Goal: Task Accomplishment & Management: Manage account settings

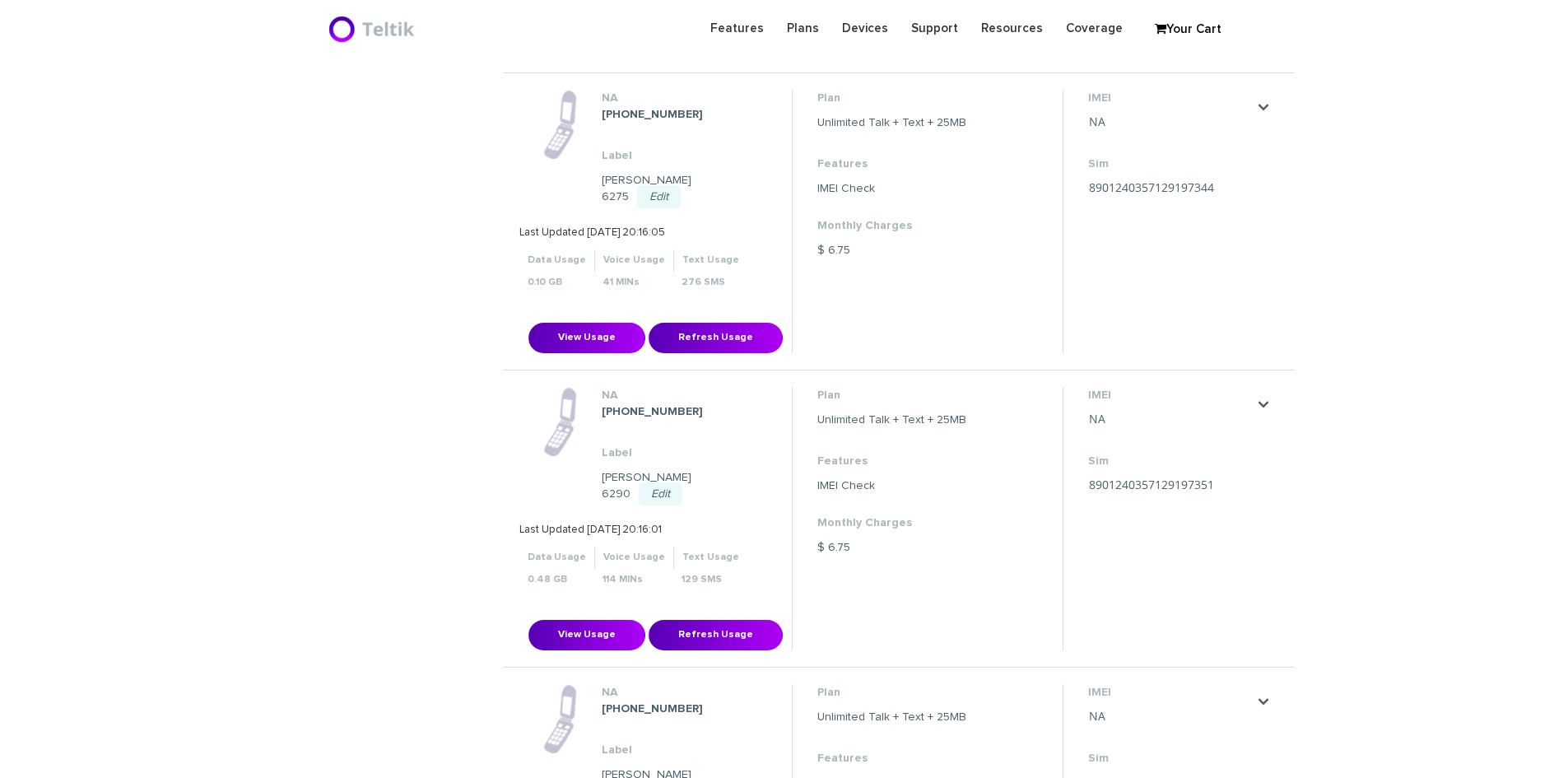
scroll to position [1752, 0]
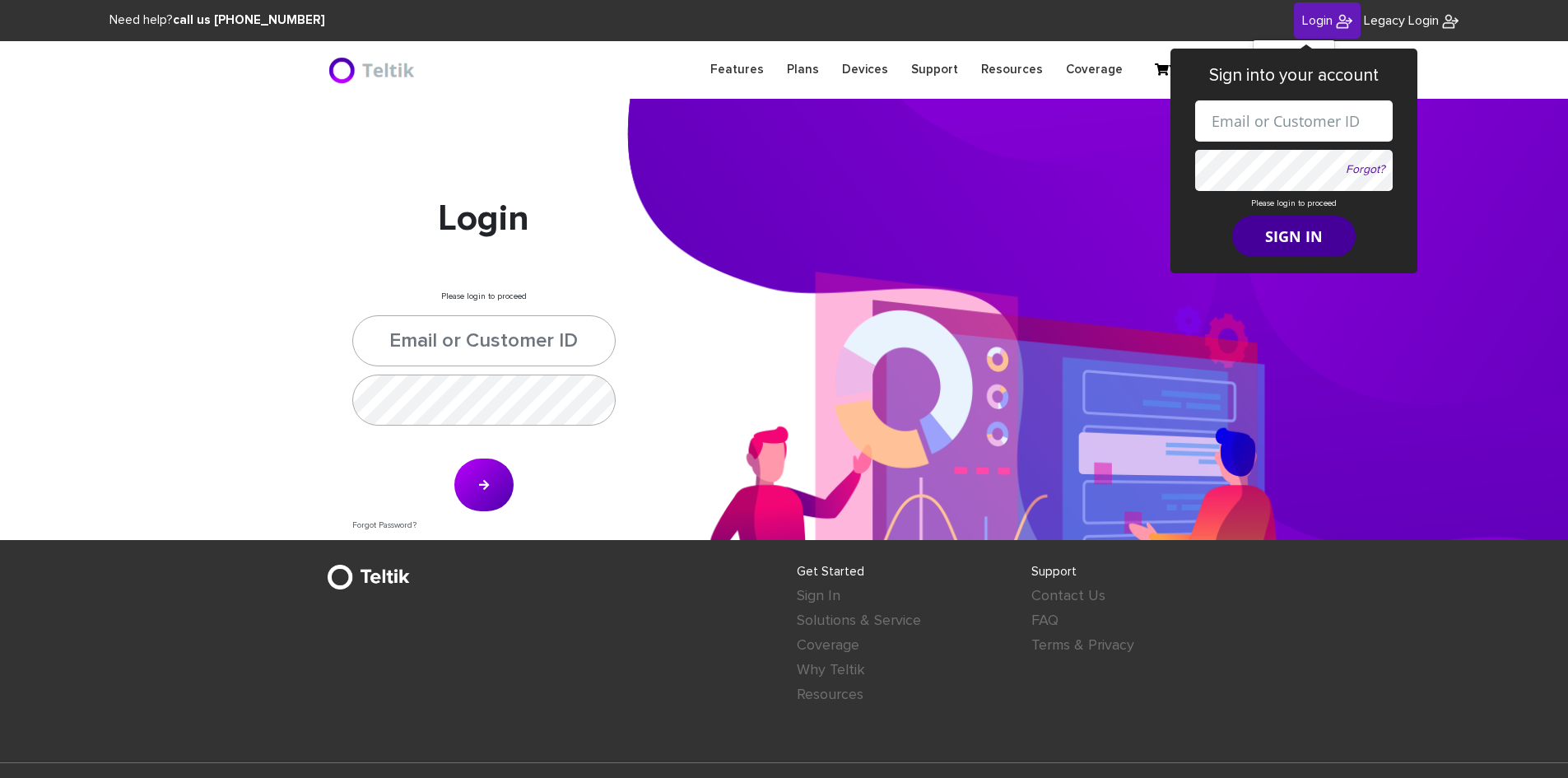
type input "[PERSON_NAME][EMAIL_ADDRESS][DOMAIN_NAME]"
type input "esamuel@safetelecom.net"
click at [1275, 251] on button "SIGN IN" at bounding box center [1293, 236] width 123 height 41
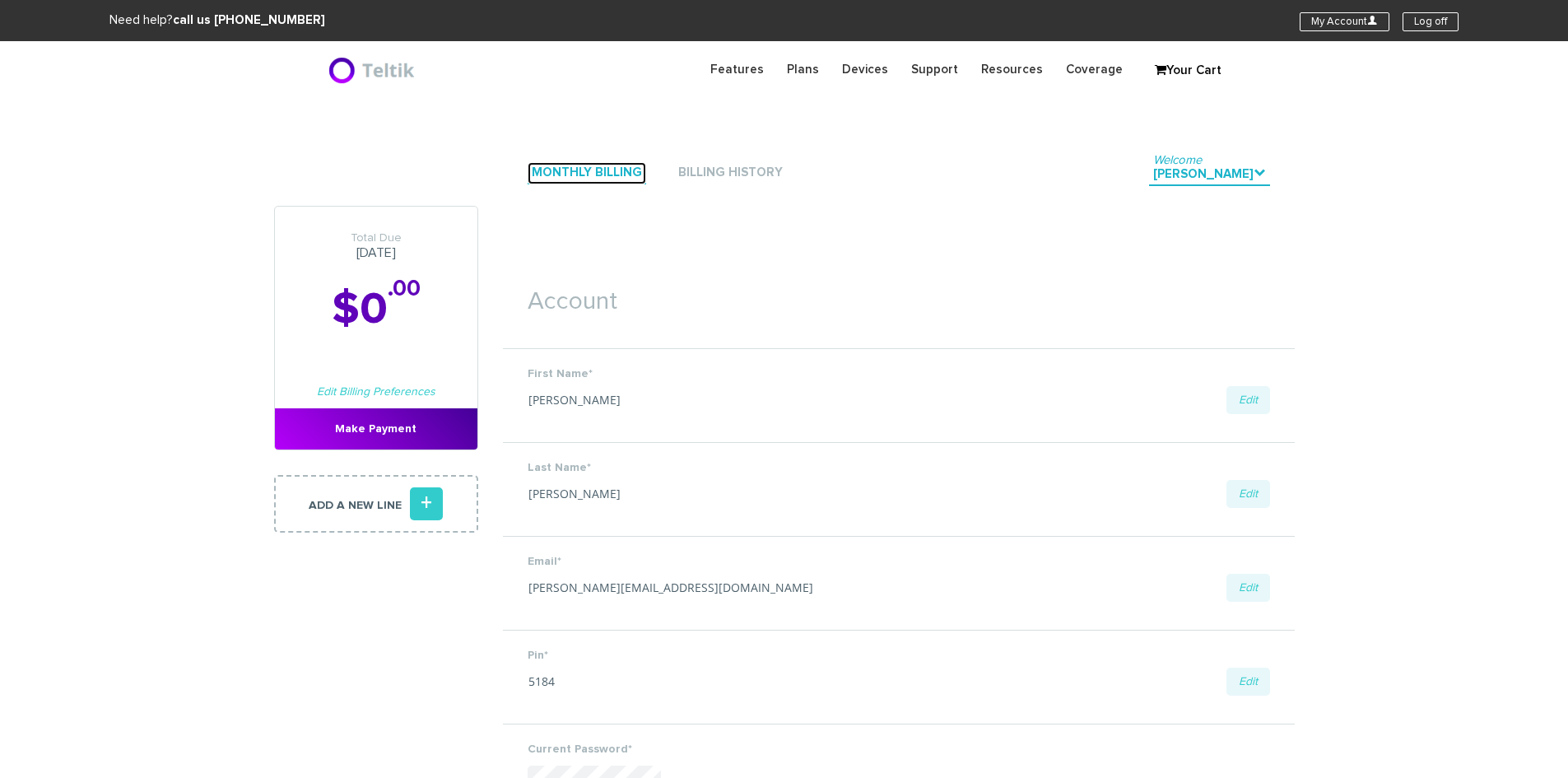
click at [615, 171] on link "Monthly Billing" at bounding box center [587, 173] width 119 height 22
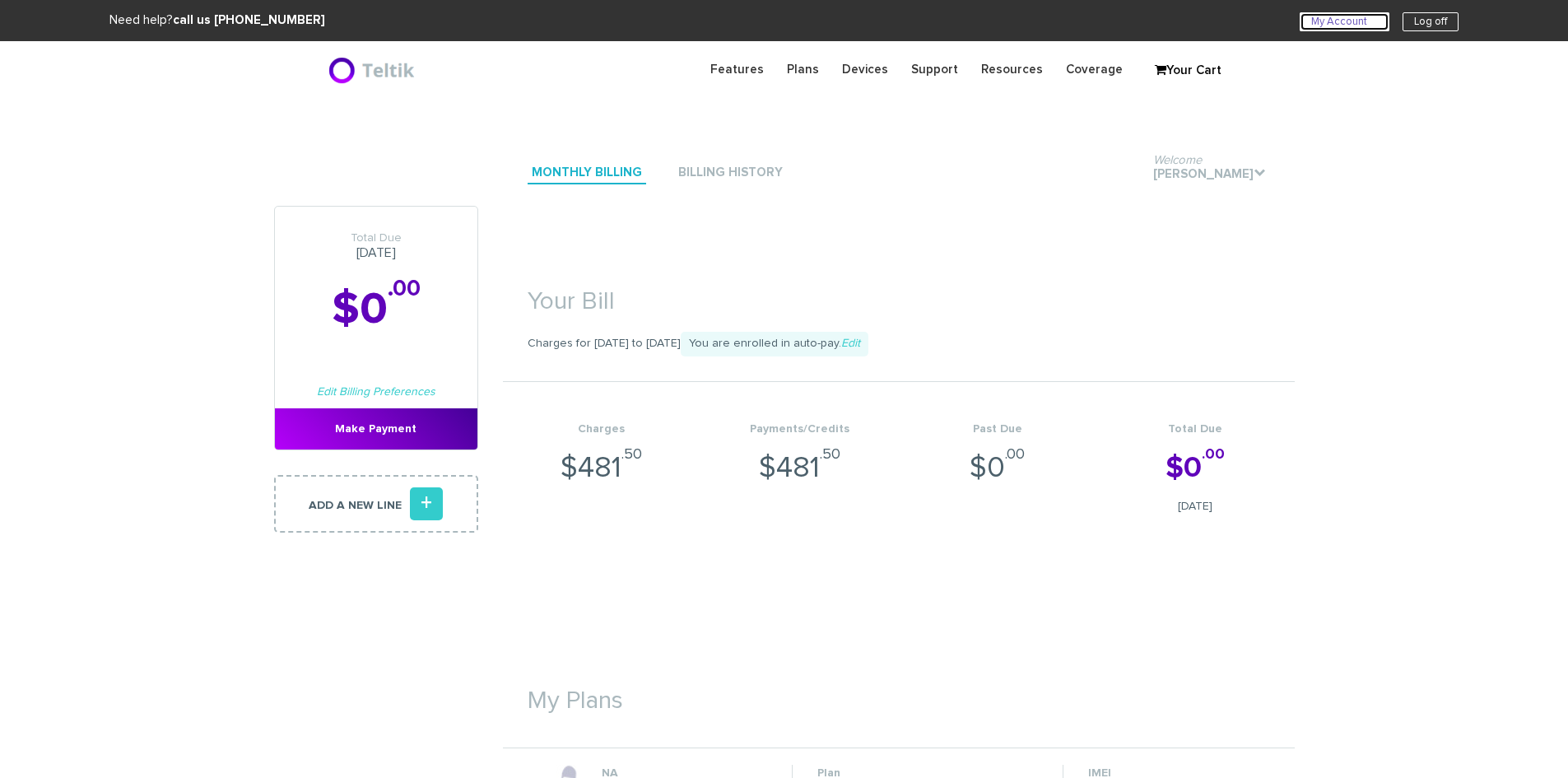
click at [1332, 14] on link "My Account U" at bounding box center [1344, 22] width 90 height 19
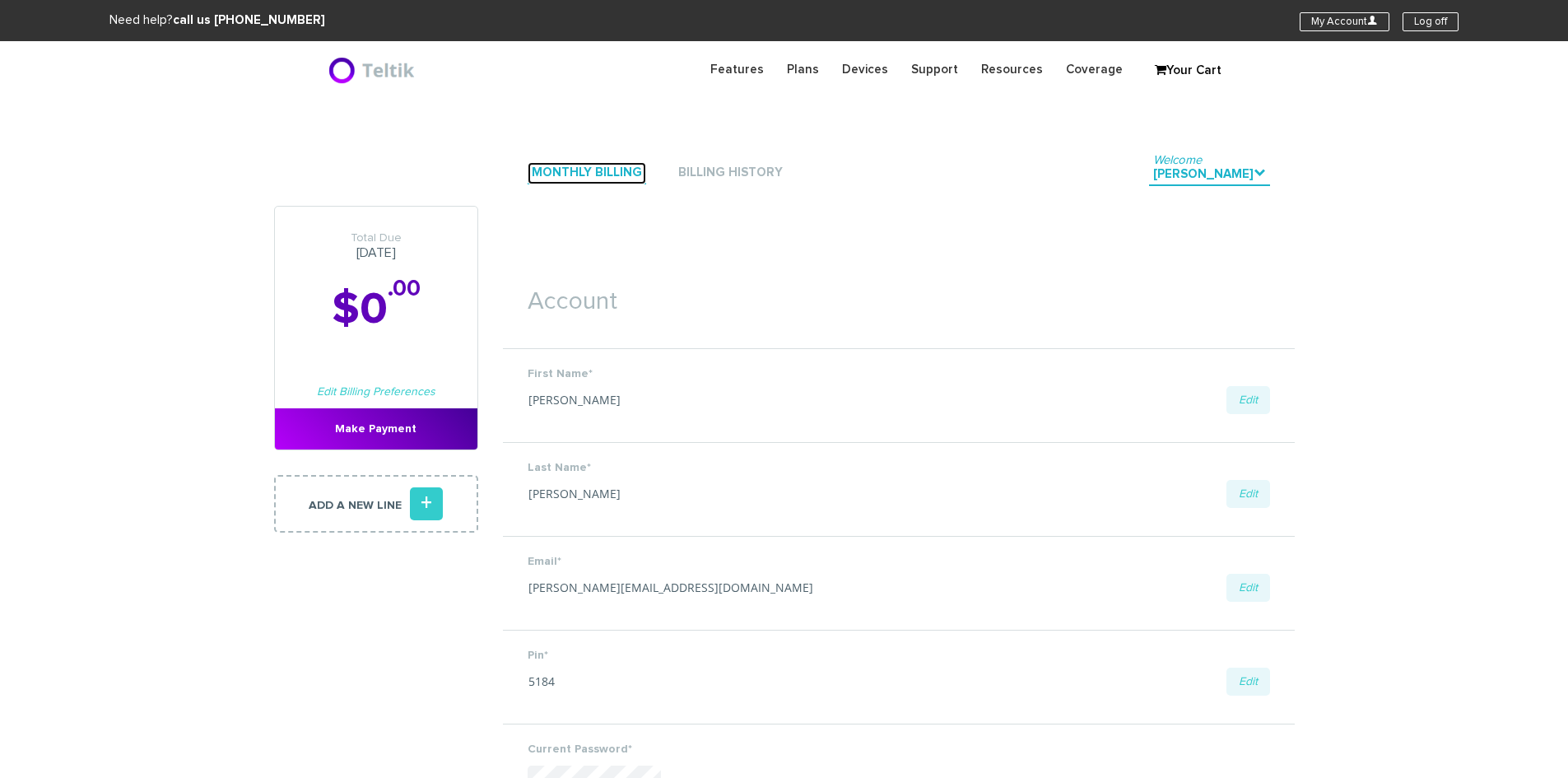
click at [563, 170] on link "Monthly Billing" at bounding box center [587, 173] width 119 height 22
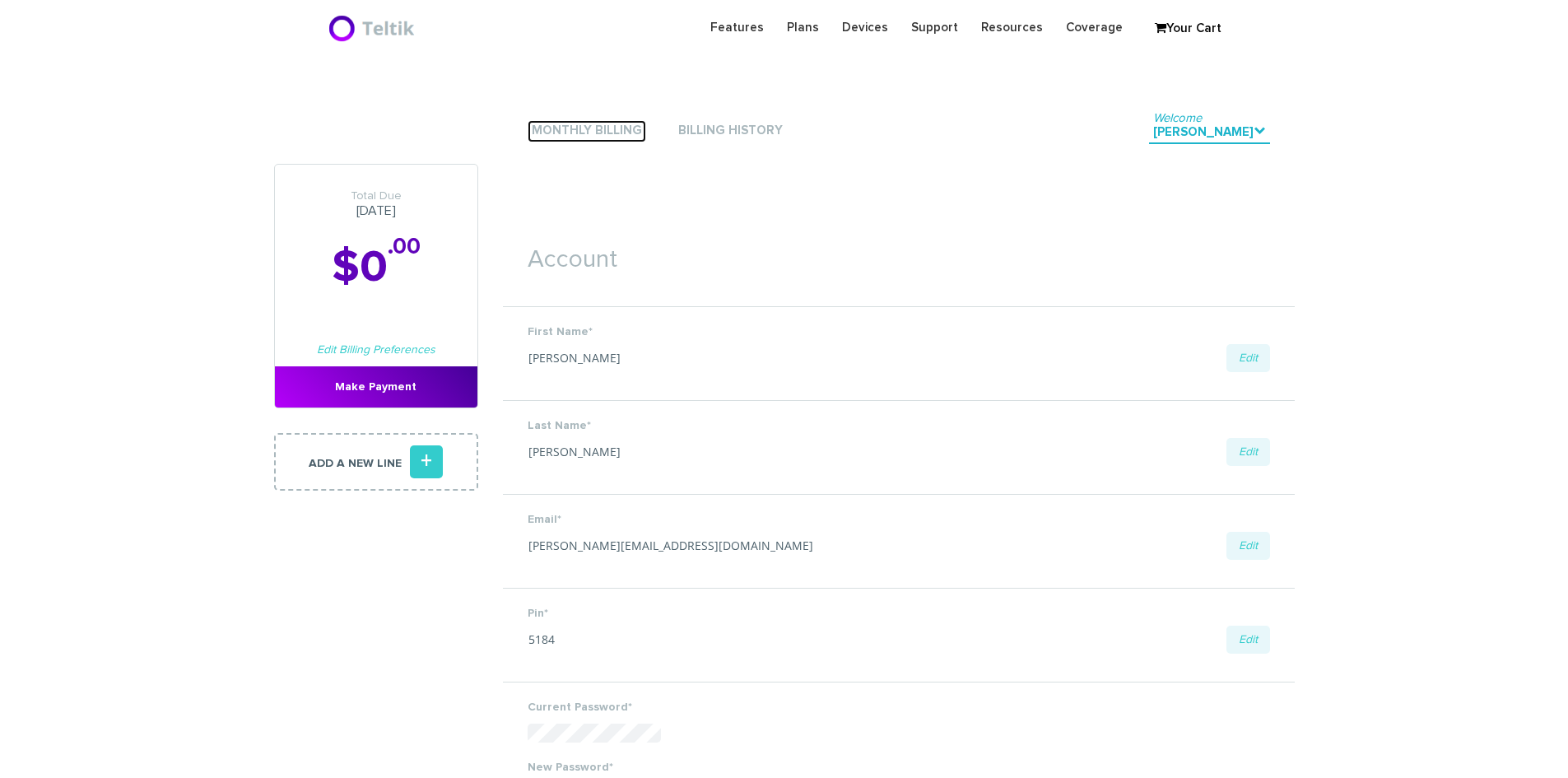
scroll to position [83, 0]
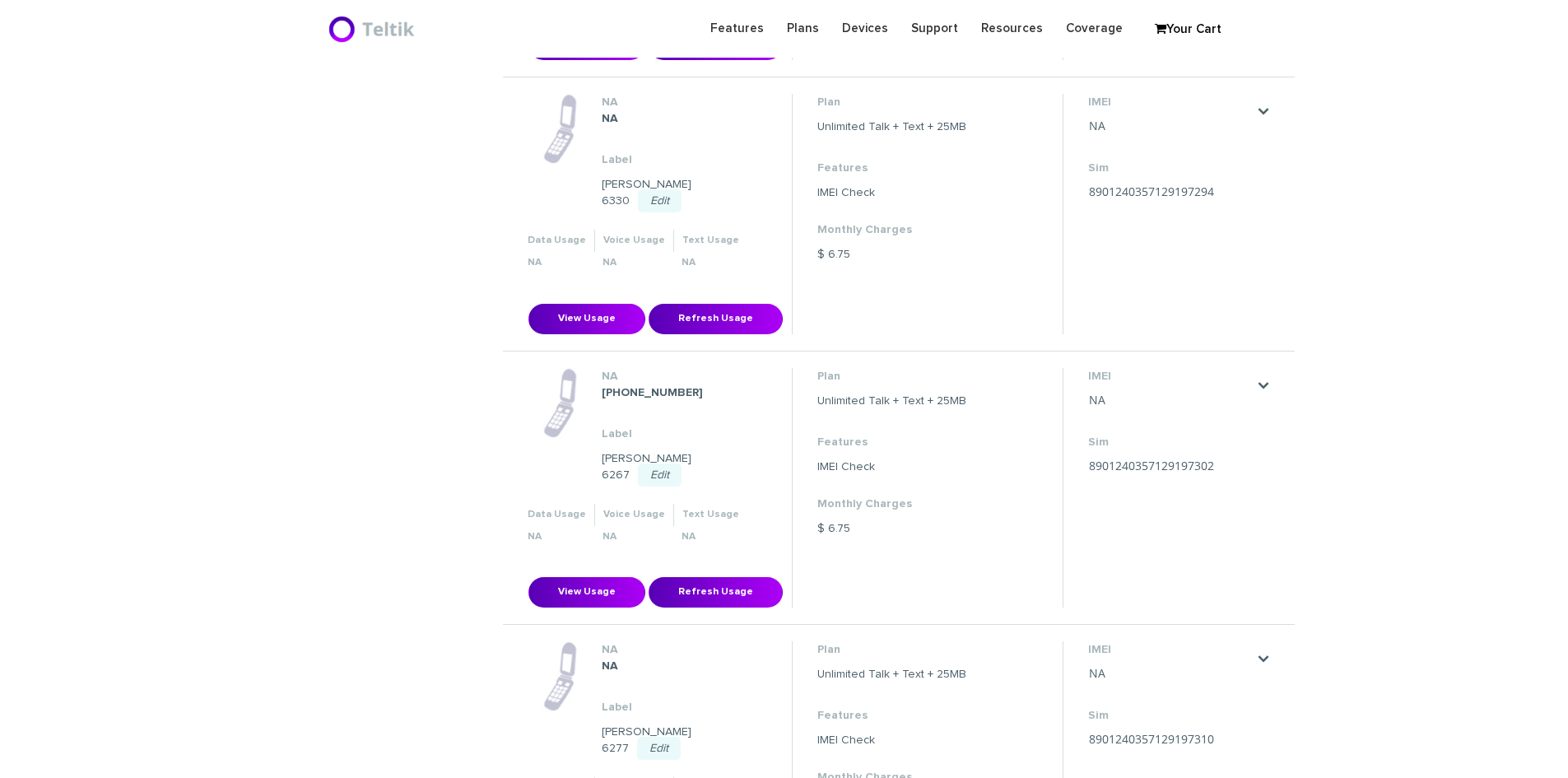
scroll to position [846, 0]
